Goal: Navigation & Orientation: Find specific page/section

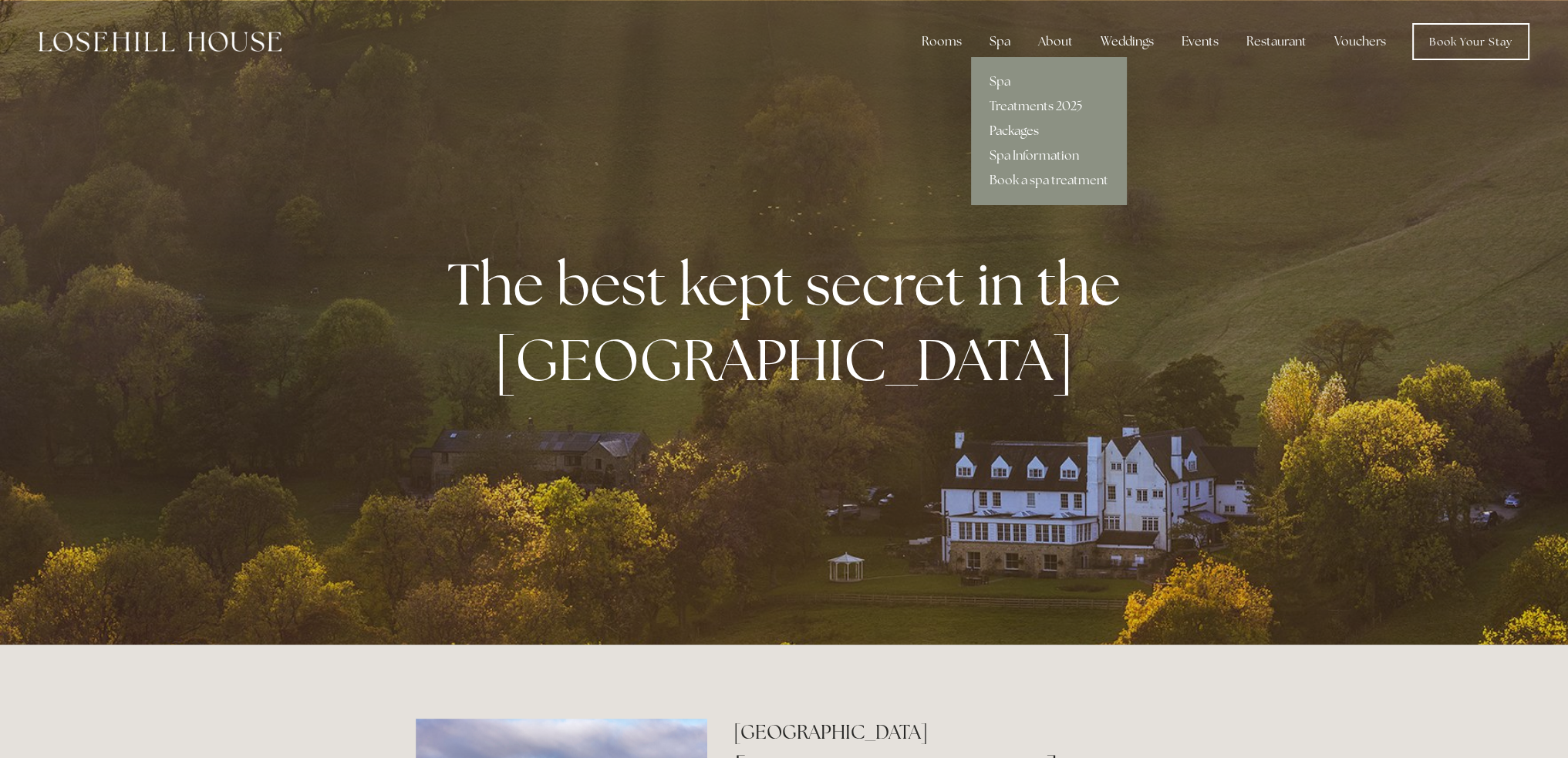
click at [1007, 130] on link "Packages" at bounding box center [1048, 131] width 155 height 25
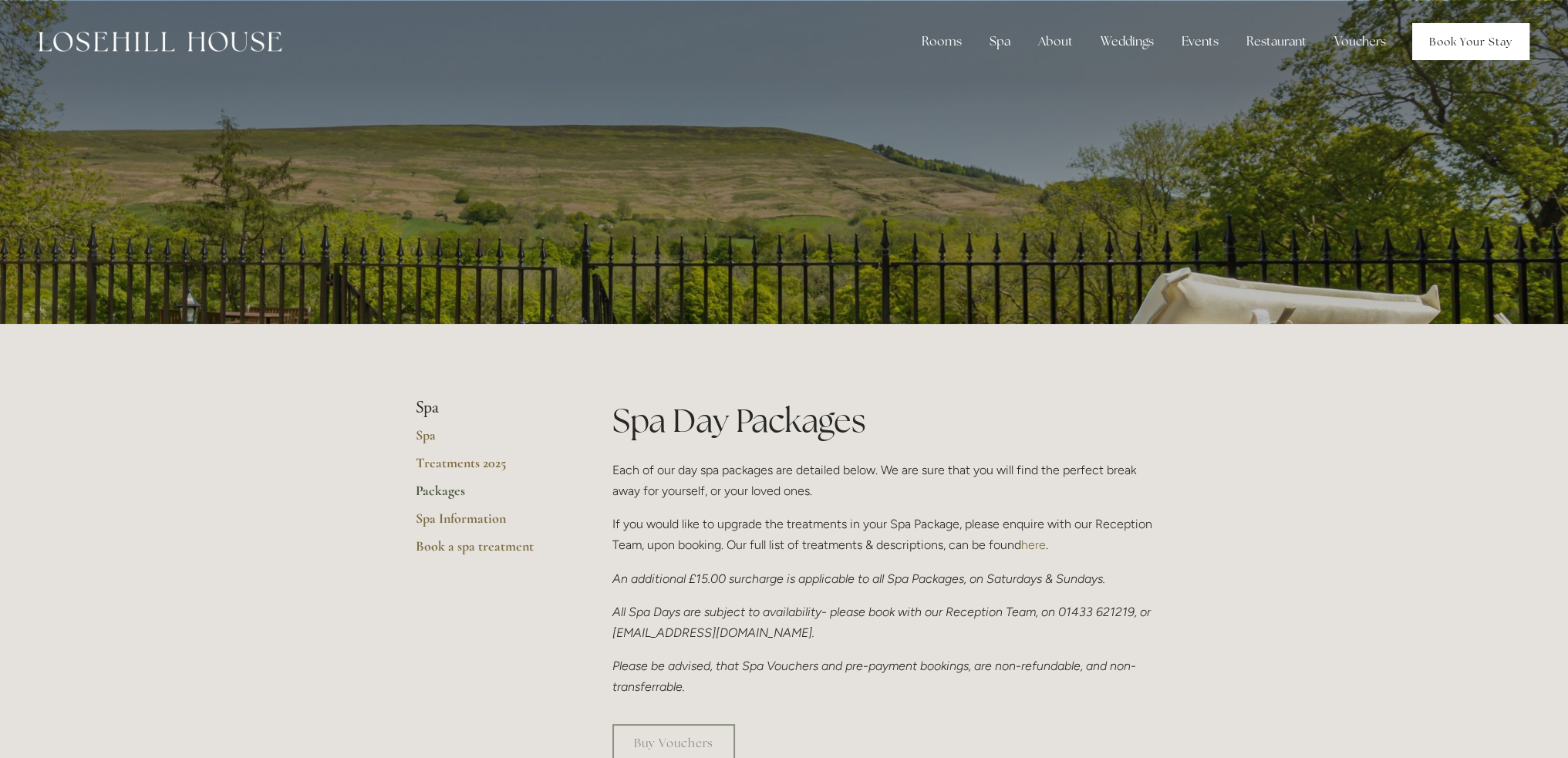
click at [1452, 31] on link "Book Your Stay" at bounding box center [1471, 41] width 118 height 37
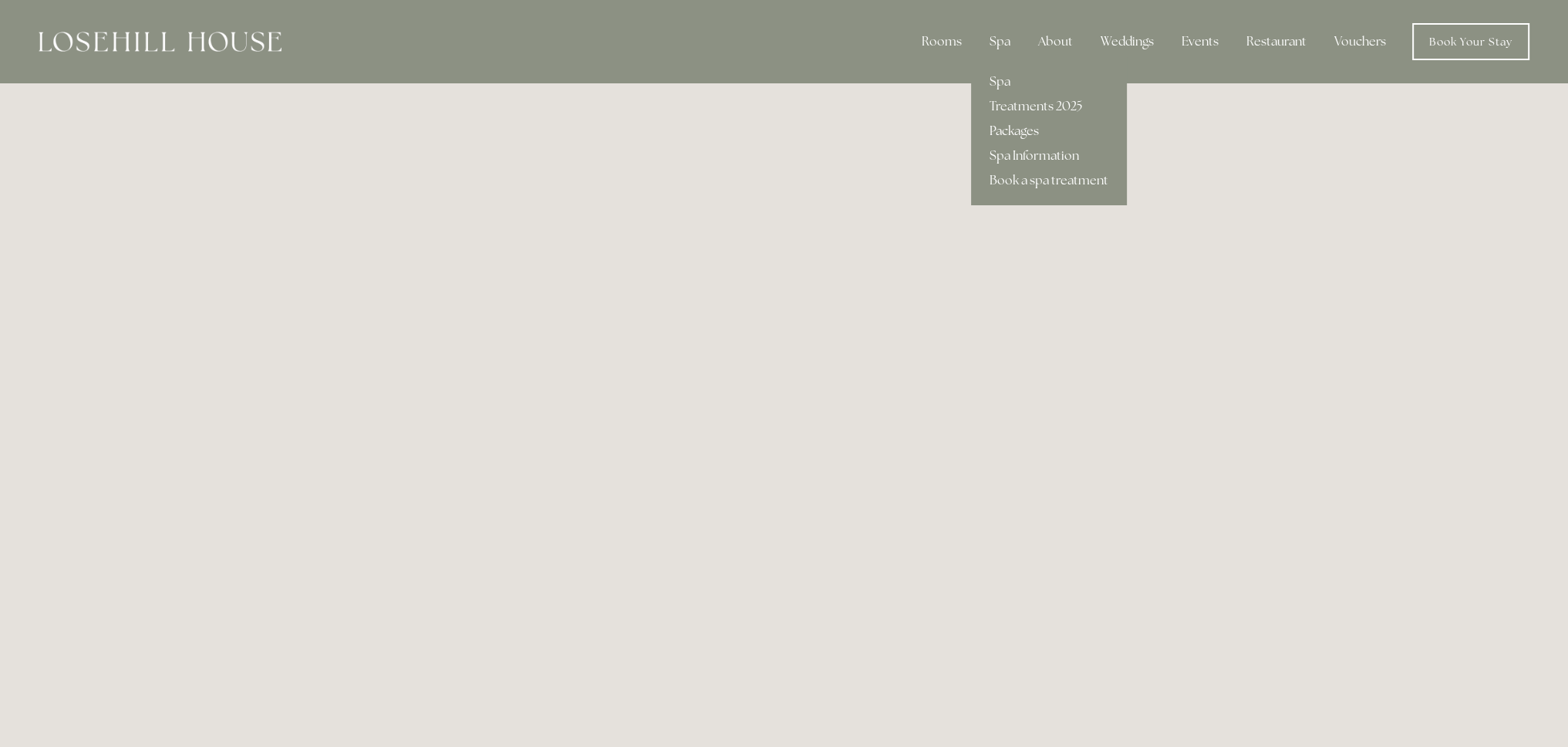
click at [1019, 136] on link "Packages" at bounding box center [1048, 131] width 155 height 25
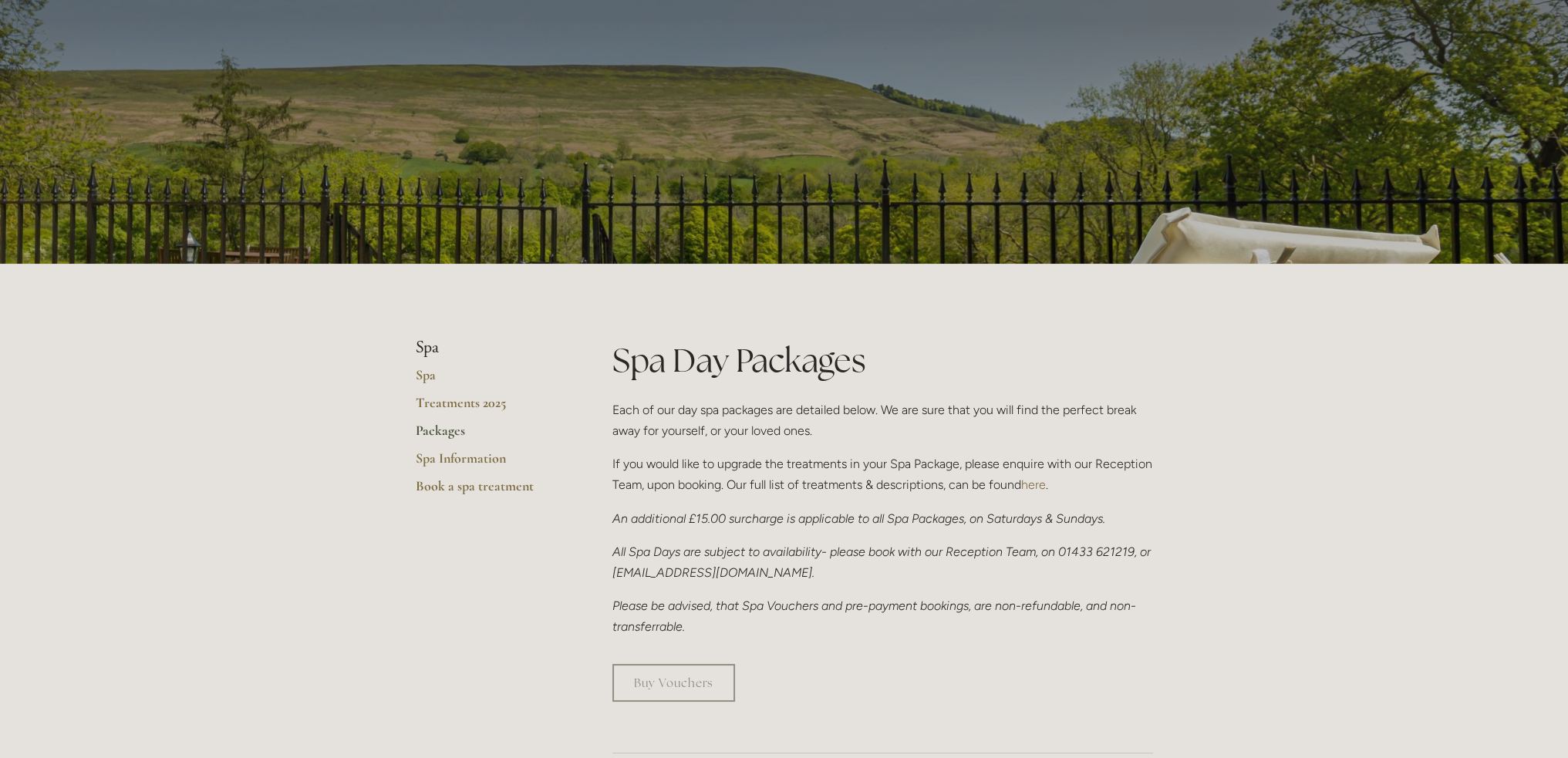
scroll to position [231, 0]
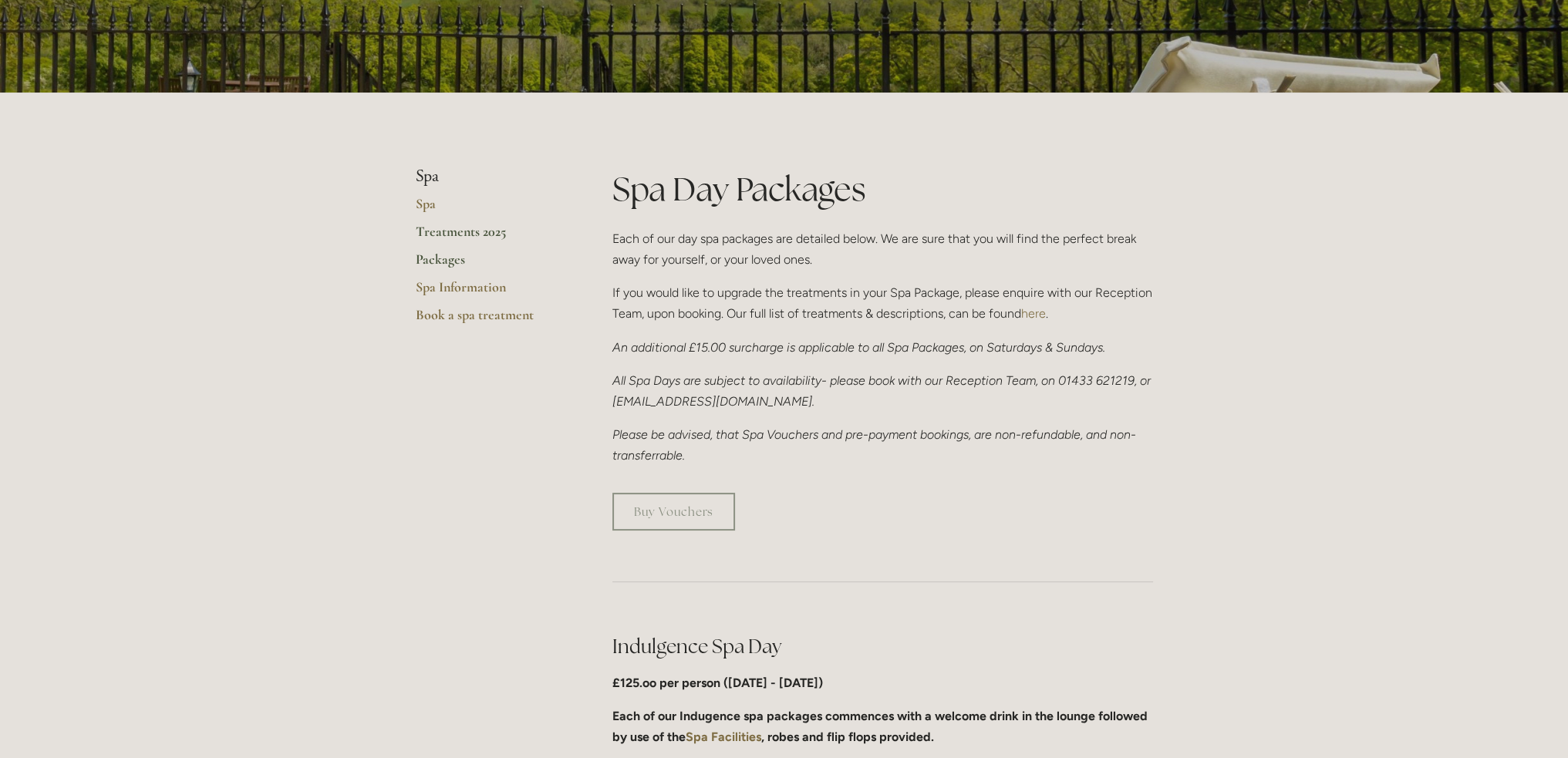
click at [438, 229] on link "Treatments 2025" at bounding box center [489, 237] width 147 height 28
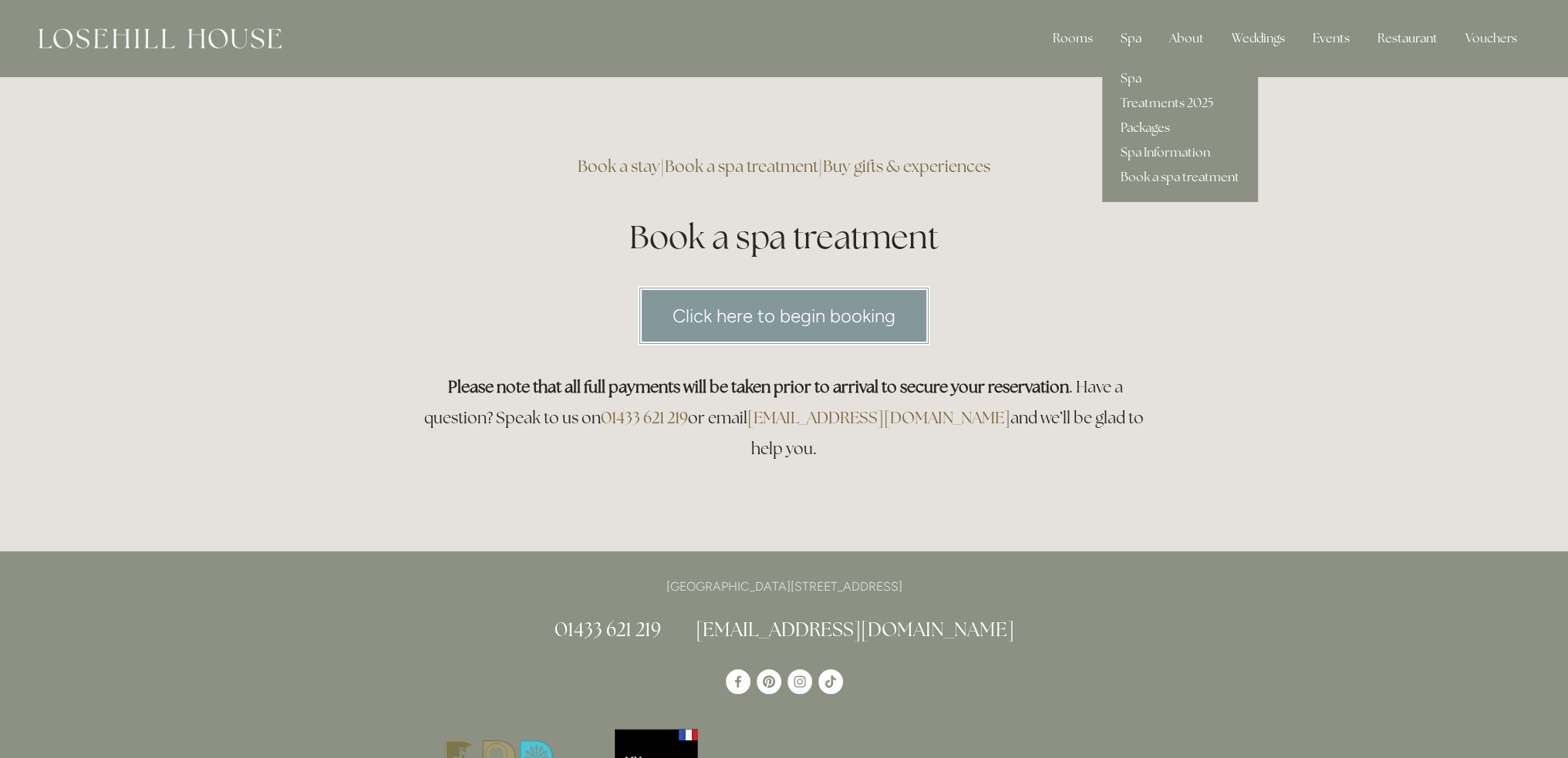
click at [1134, 126] on link "Packages" at bounding box center [1180, 128] width 155 height 25
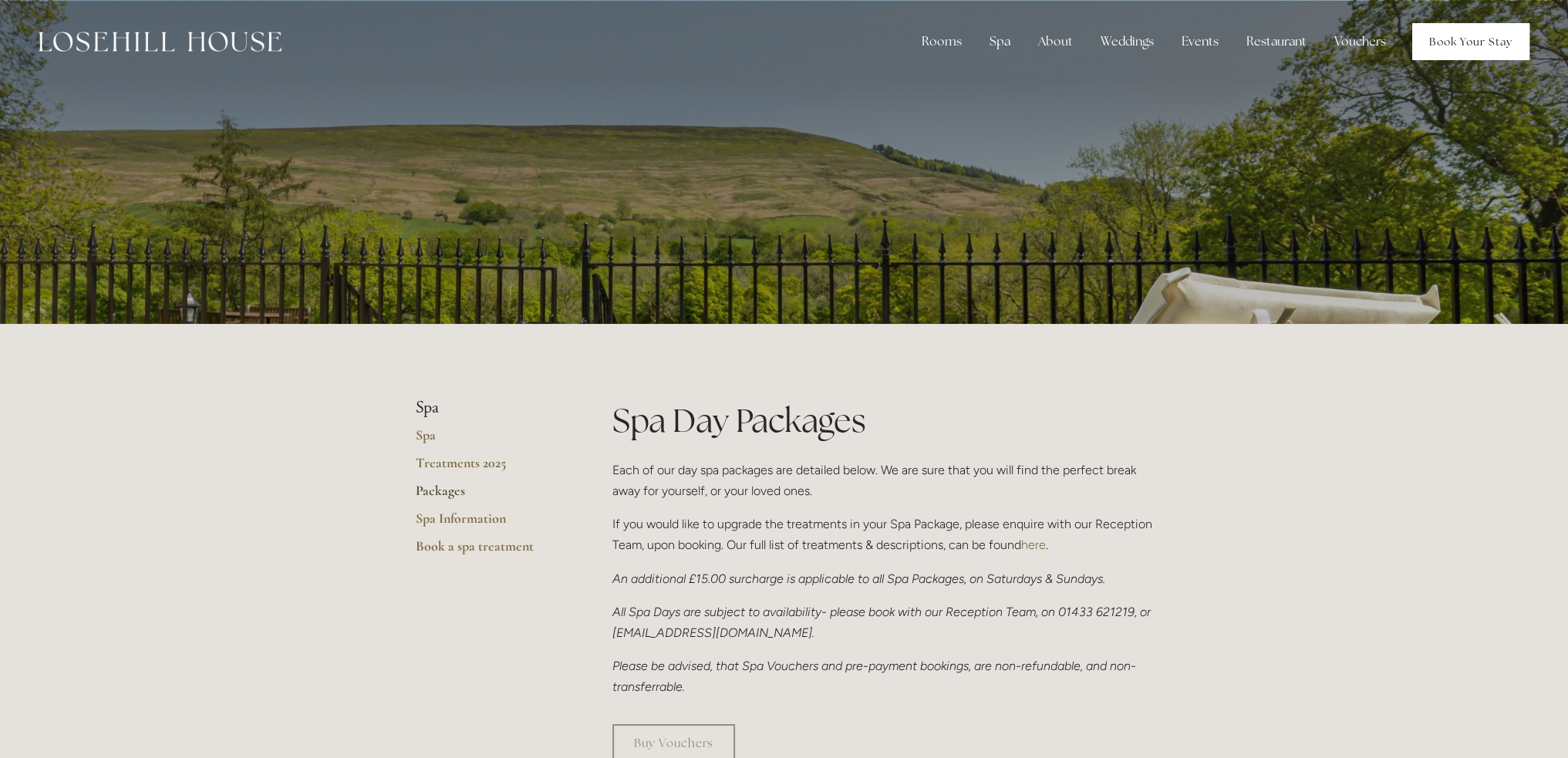
click at [1450, 43] on link "Book Your Stay" at bounding box center [1471, 41] width 118 height 37
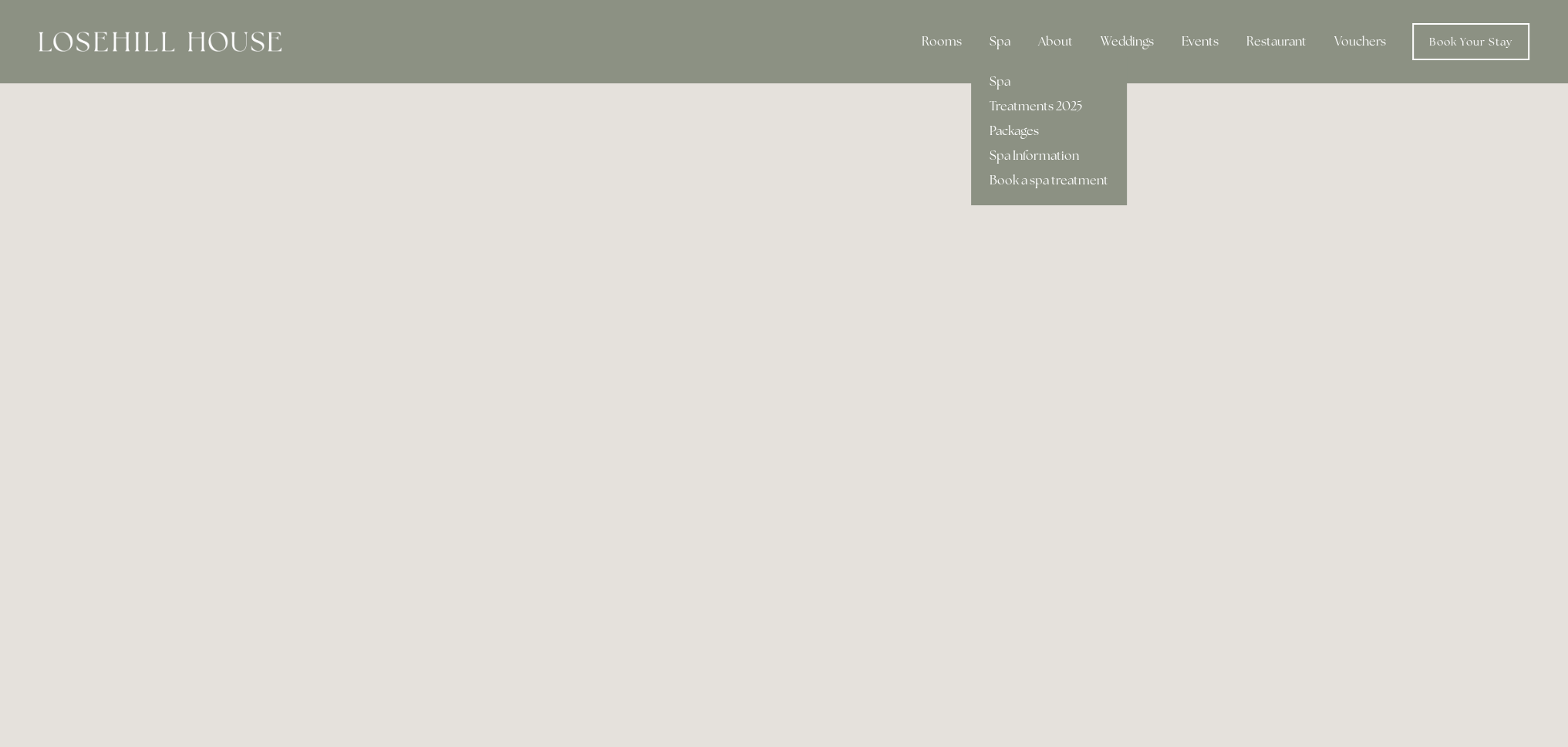
click at [1010, 42] on div "Spa" at bounding box center [1000, 42] width 45 height 31
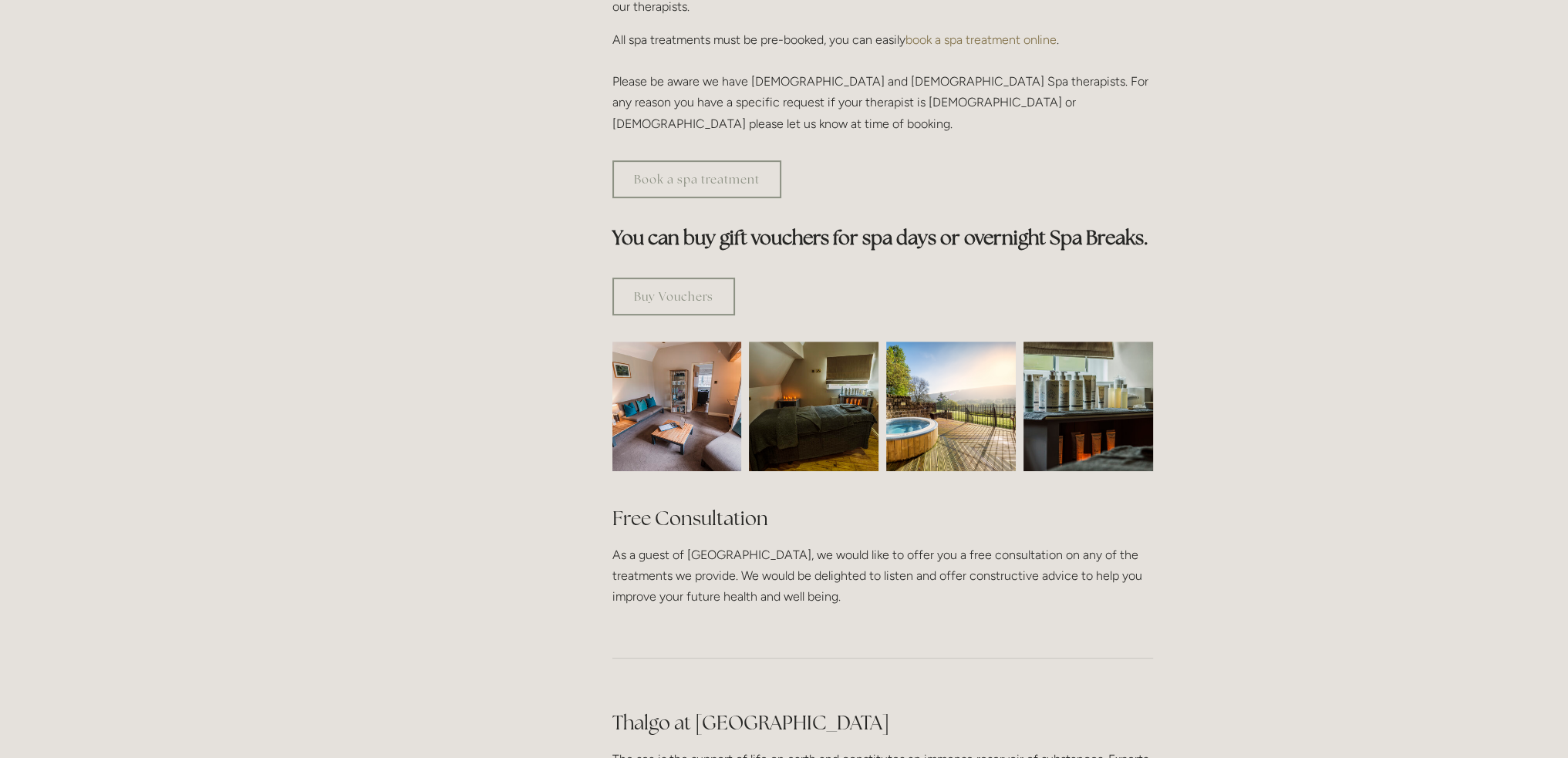
scroll to position [694, 0]
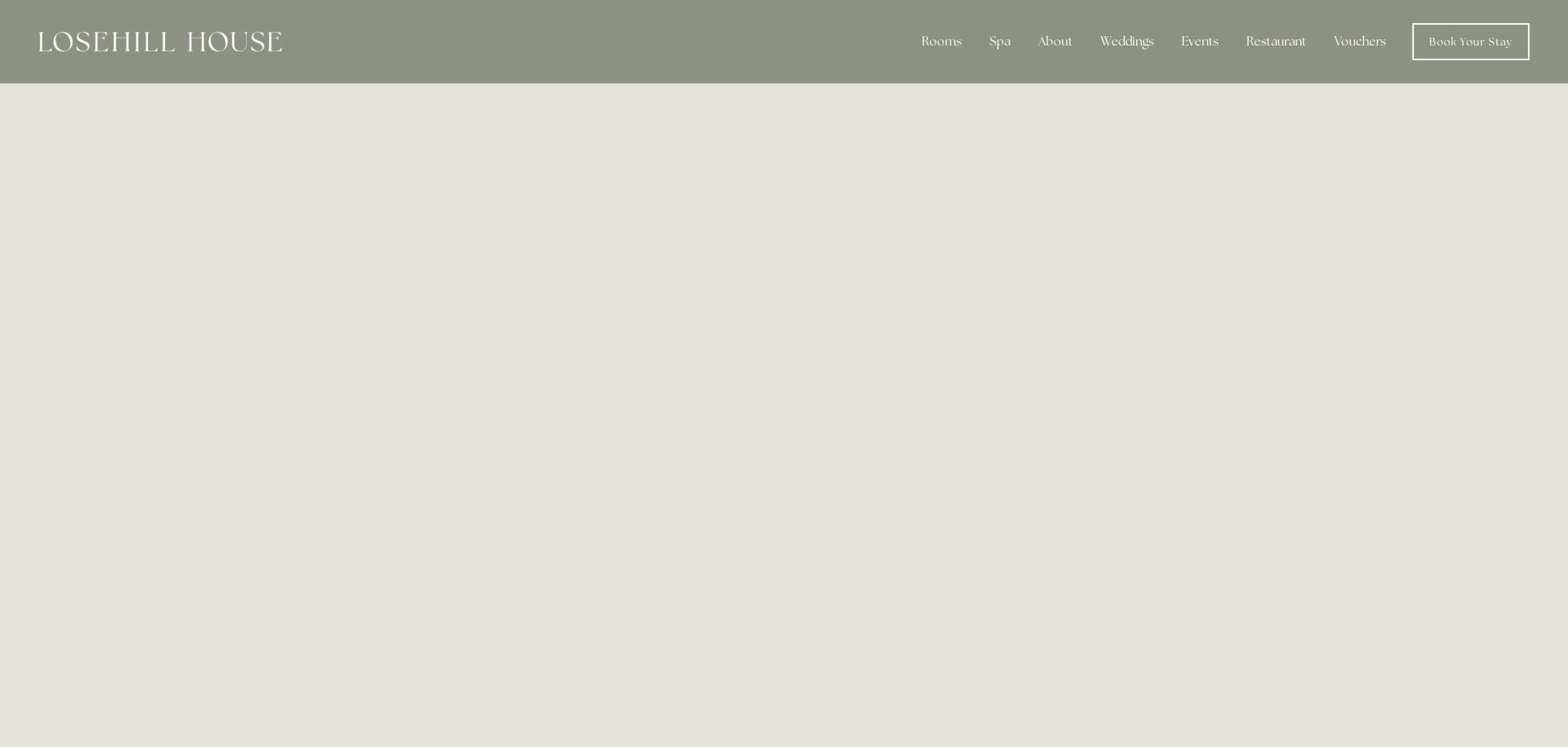
click at [169, 23] on div at bounding box center [160, 41] width 243 height 37
click at [163, 39] on img at bounding box center [160, 41] width 243 height 20
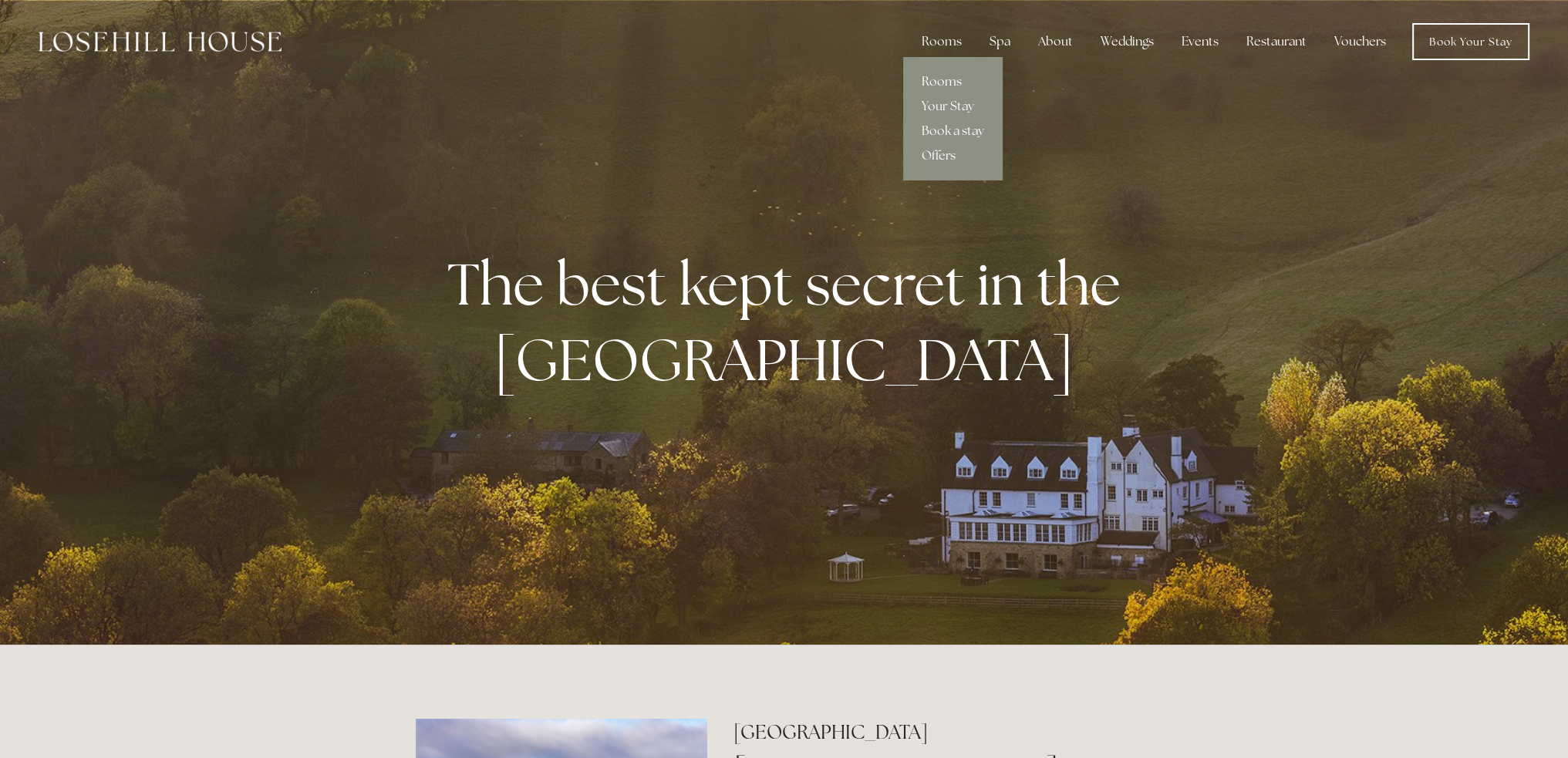
click at [944, 81] on link "Rooms" at bounding box center [953, 81] width 100 height 25
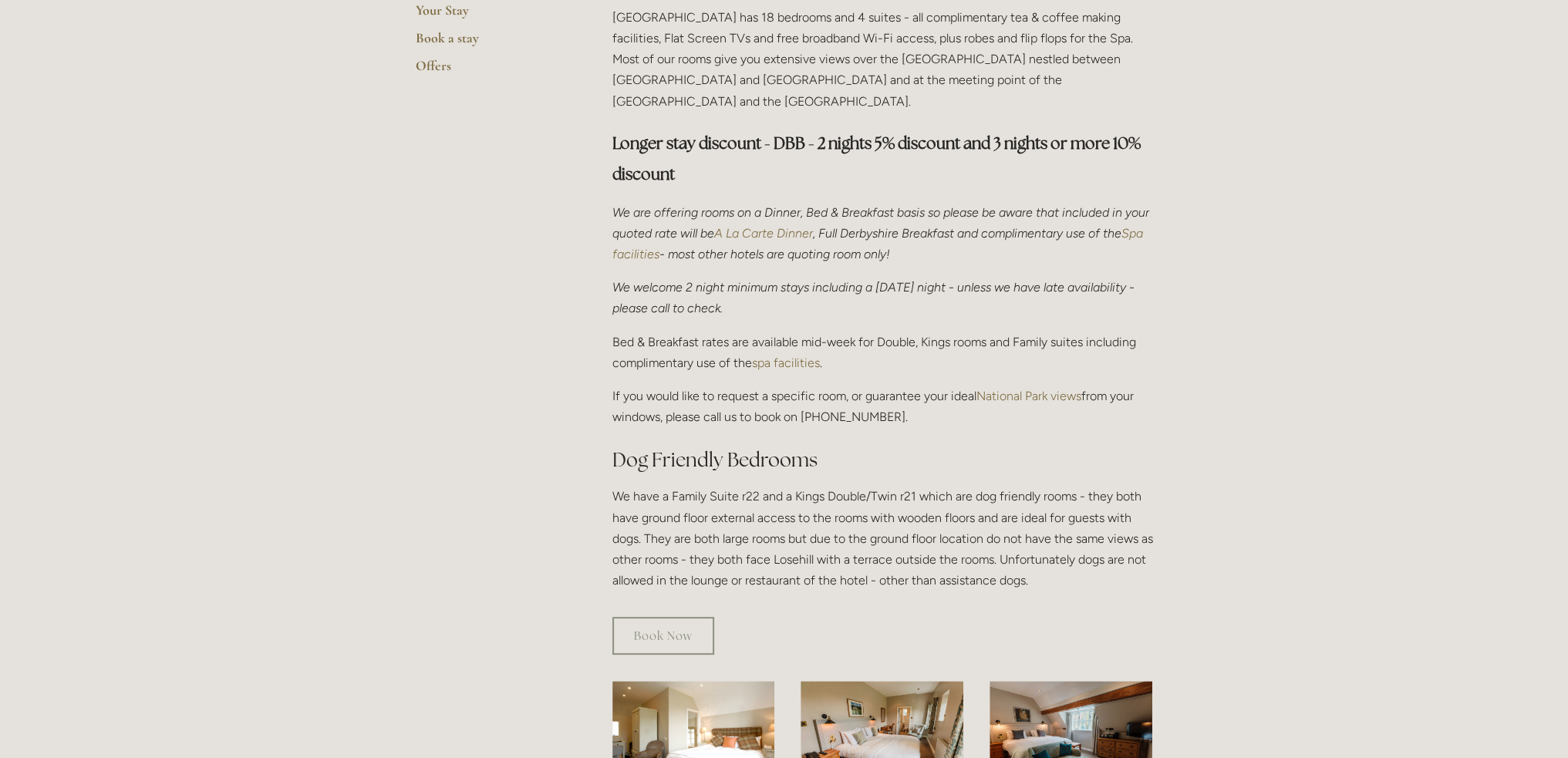
scroll to position [463, 0]
